Goal: Navigation & Orientation: Understand site structure

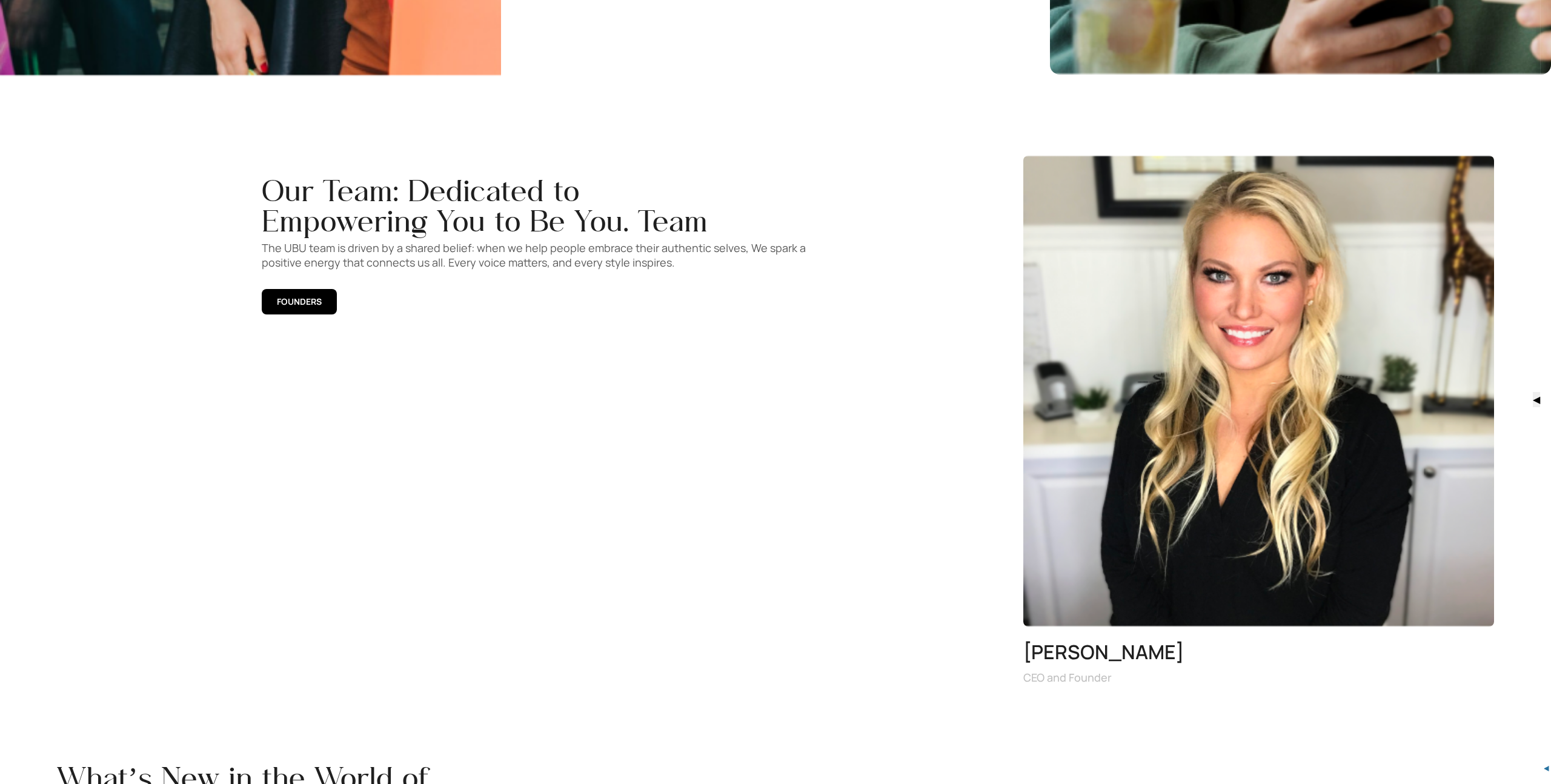
scroll to position [1663, 0]
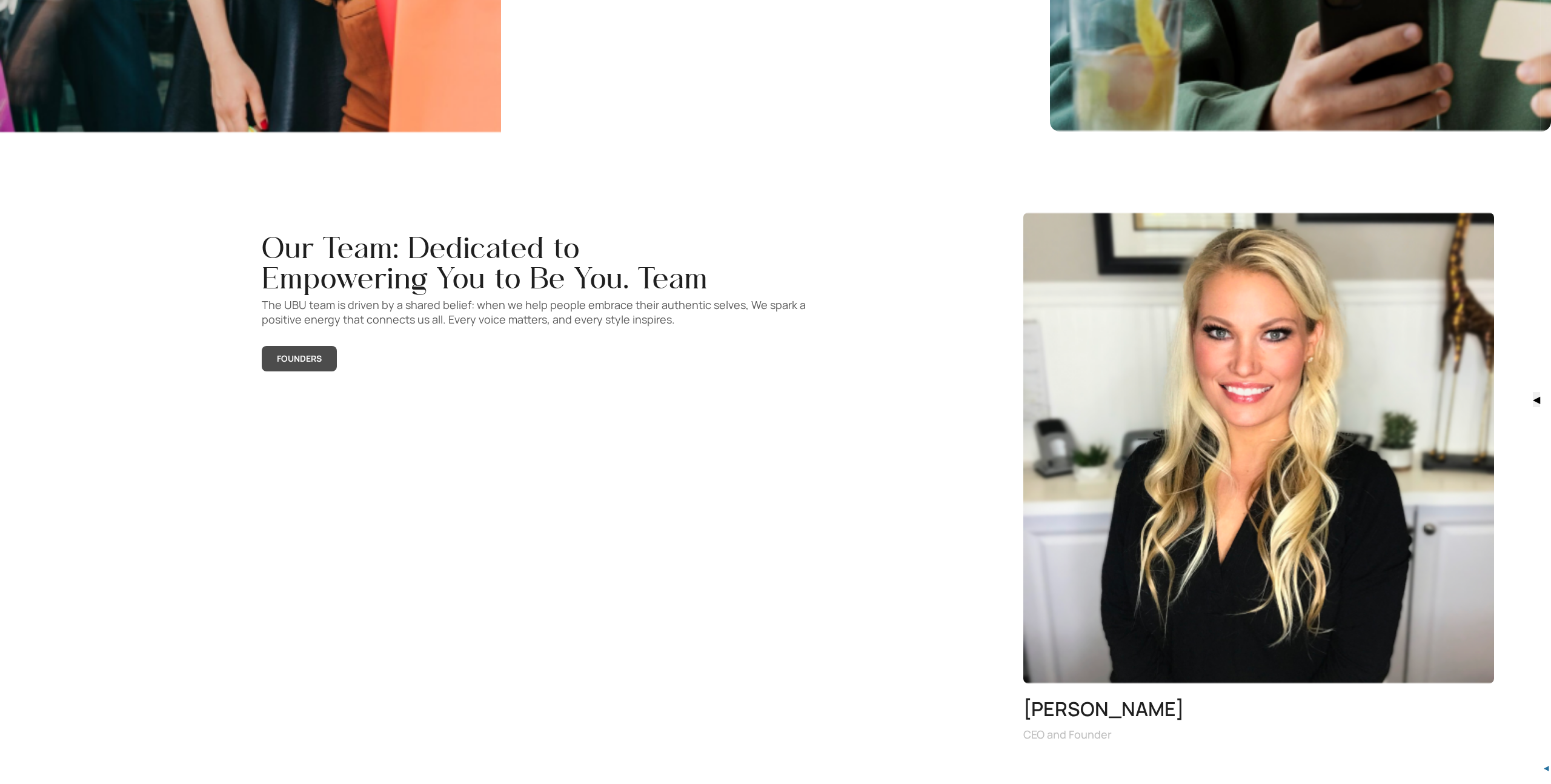
click at [307, 364] on span "FOUNDERS" at bounding box center [299, 359] width 45 height 14
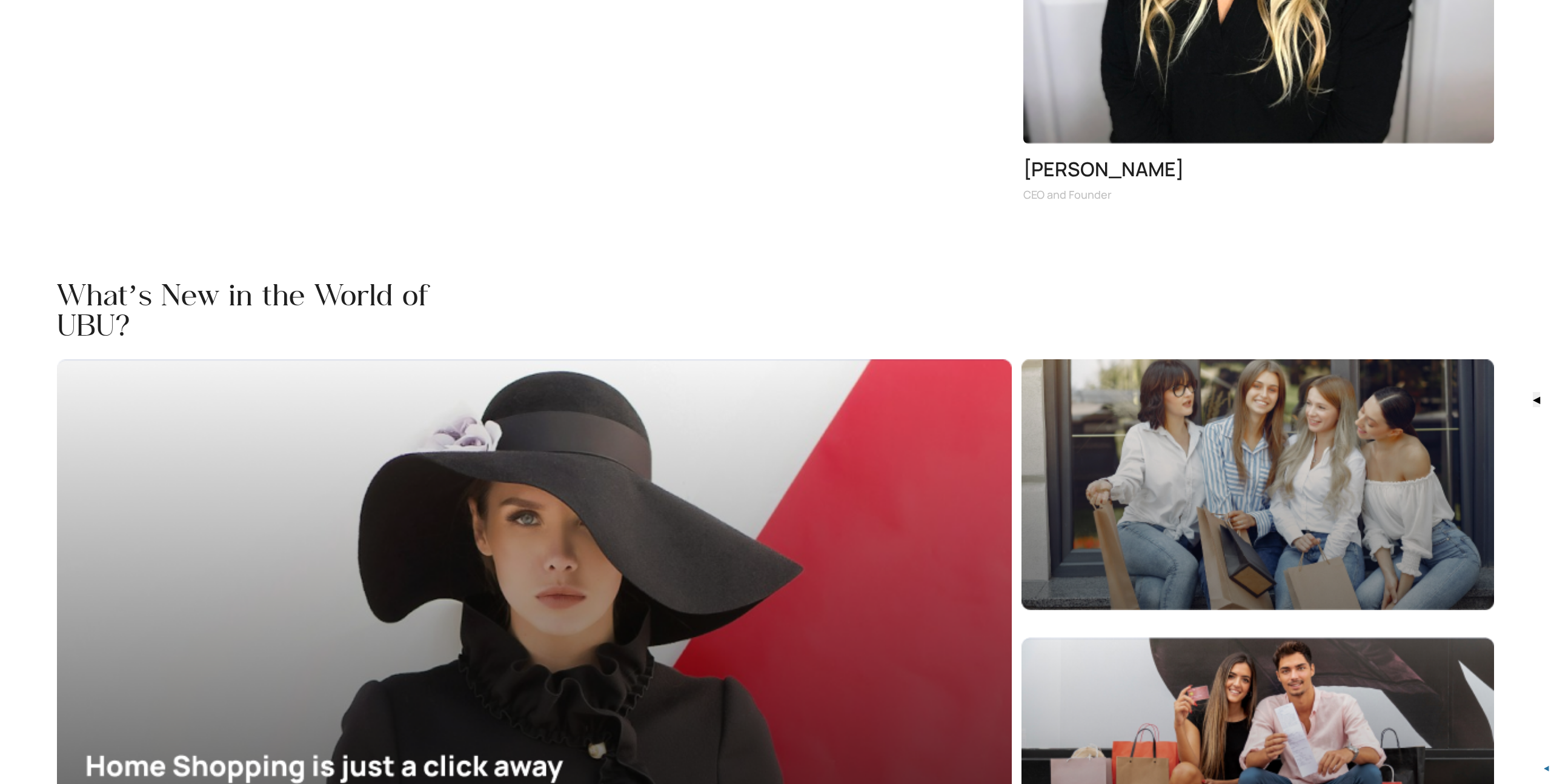
scroll to position [2665, 0]
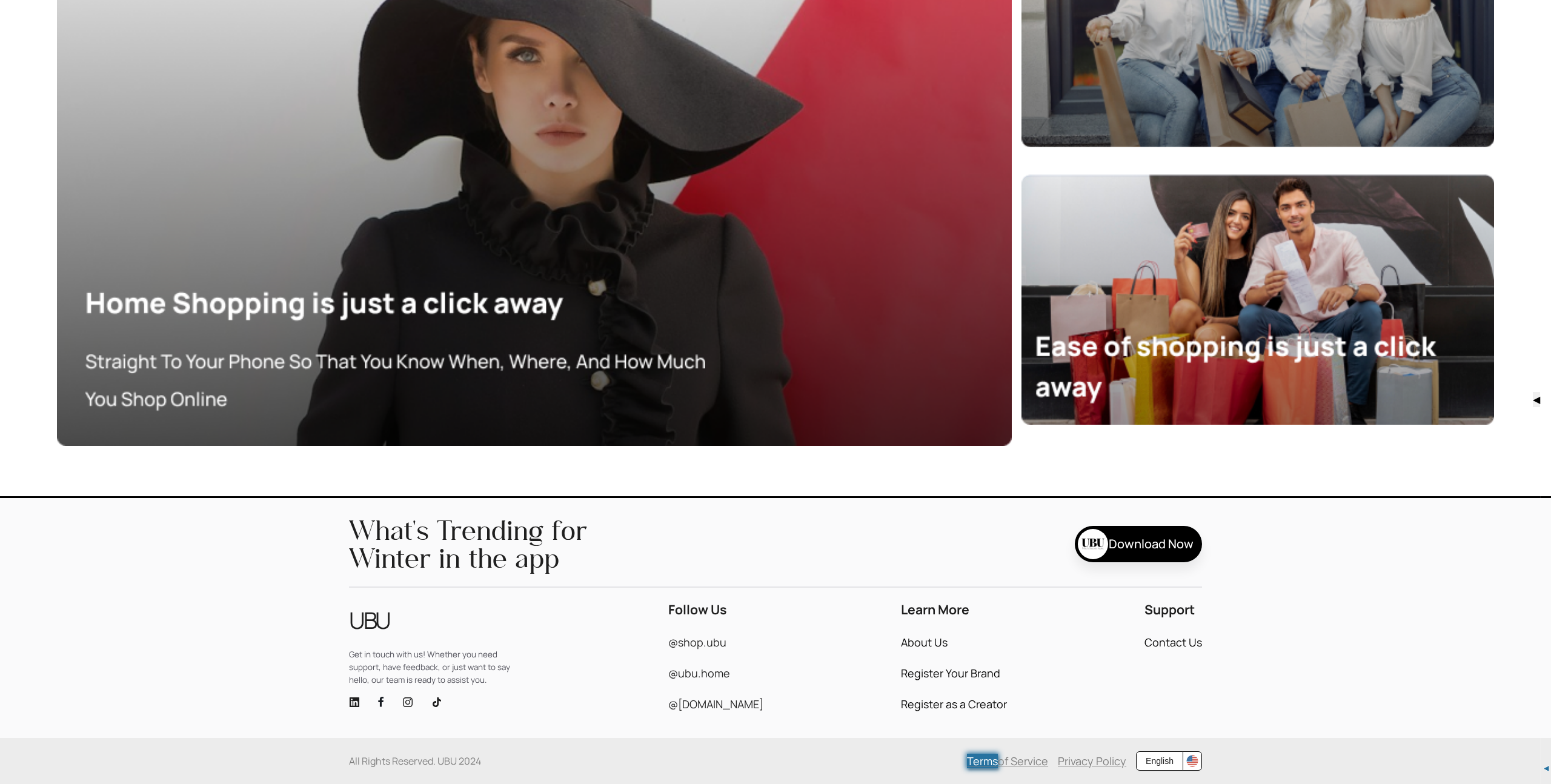
click at [353, 701] on icon "linkedin" at bounding box center [354, 701] width 9 height 9
click at [381, 699] on img at bounding box center [381, 701] width 6 height 11
click at [406, 702] on icon "instagram" at bounding box center [408, 701] width 11 height 11
click at [436, 700] on icon "tik-tok" at bounding box center [436, 701] width 11 height 11
